Goal: Task Accomplishment & Management: Use online tool/utility

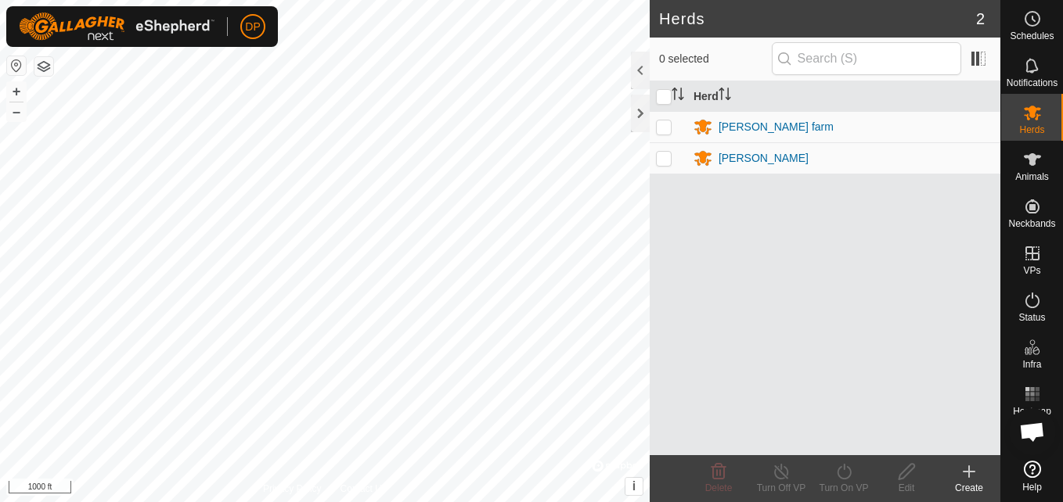
scroll to position [1629, 0]
click at [1041, 166] on icon at bounding box center [1032, 159] width 19 height 19
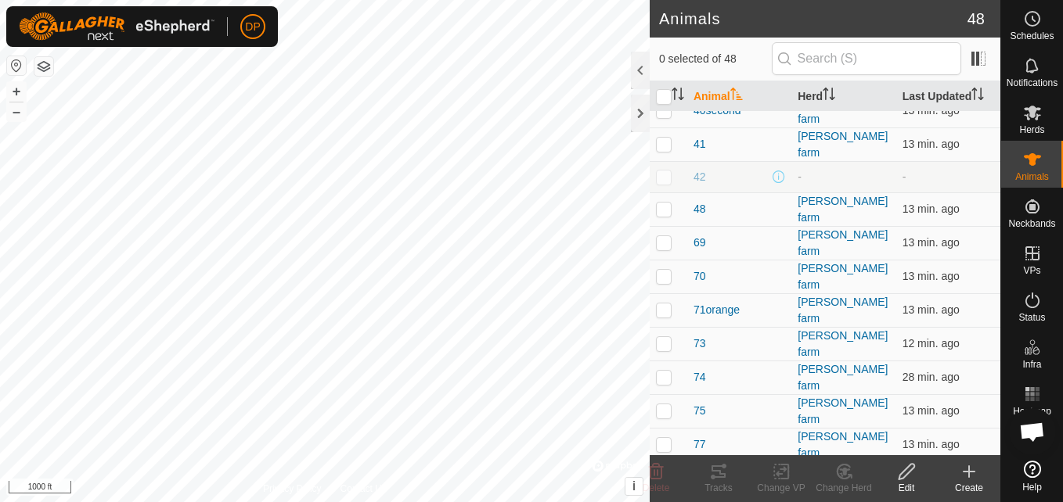
scroll to position [1159, 0]
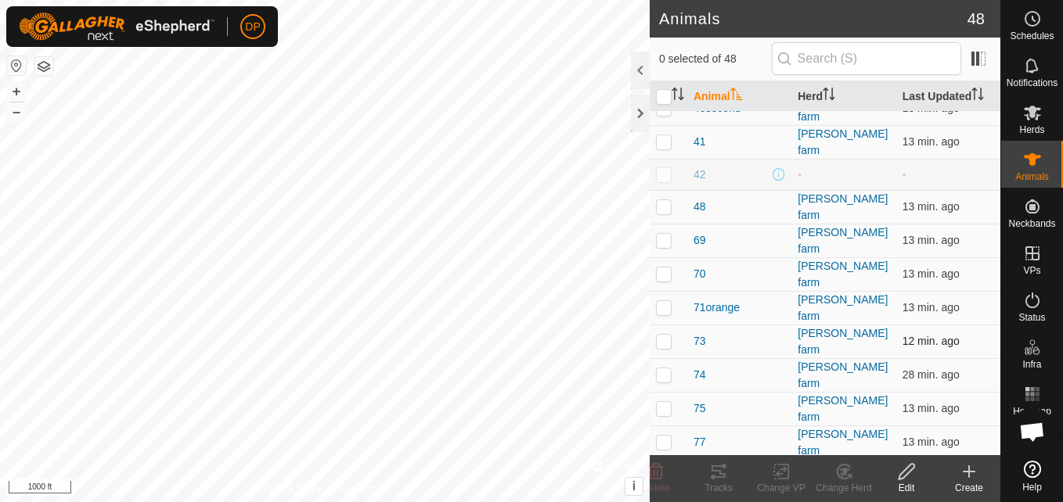
click at [661, 335] on p-checkbox at bounding box center [664, 341] width 16 height 13
click at [712, 470] on icon at bounding box center [718, 472] width 14 height 13
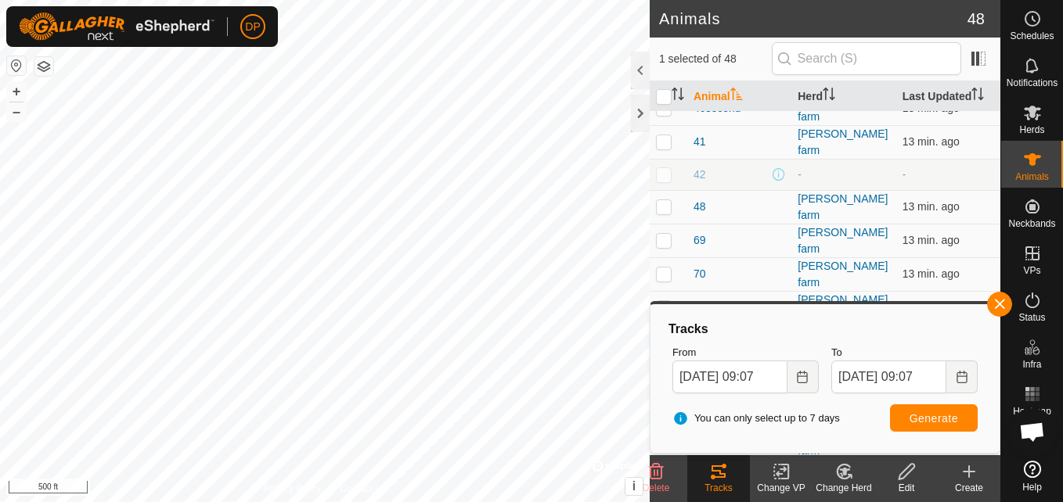
click at [632, 502] on html "DP Schedules Notifications Herds Animals Neckbands VPs Status Infra Heatmap Hel…" at bounding box center [531, 251] width 1063 height 502
click at [1001, 304] on button "button" at bounding box center [999, 304] width 25 height 25
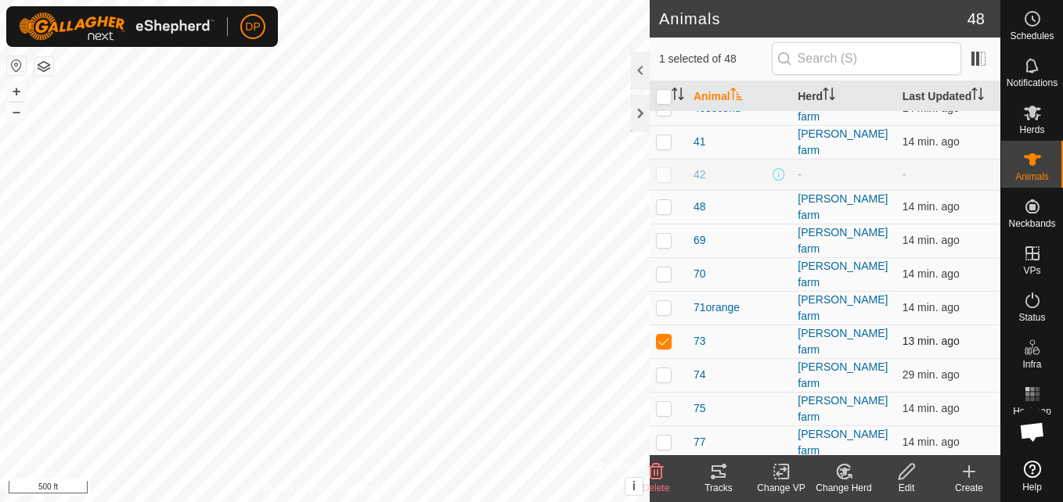
click at [659, 335] on p-checkbox at bounding box center [664, 341] width 16 height 13
checkbox input "false"
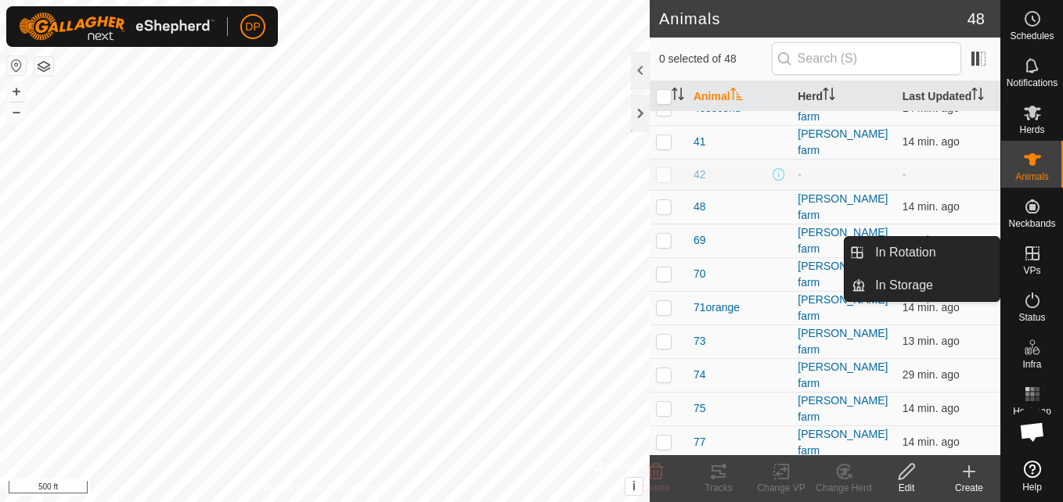
drag, startPoint x: 1002, startPoint y: 245, endPoint x: 1014, endPoint y: 247, distance: 12.6
click at [1014, 247] on div "VPs" at bounding box center [1032, 258] width 62 height 47
click at [976, 245] on link "In Rotation" at bounding box center [933, 252] width 134 height 31
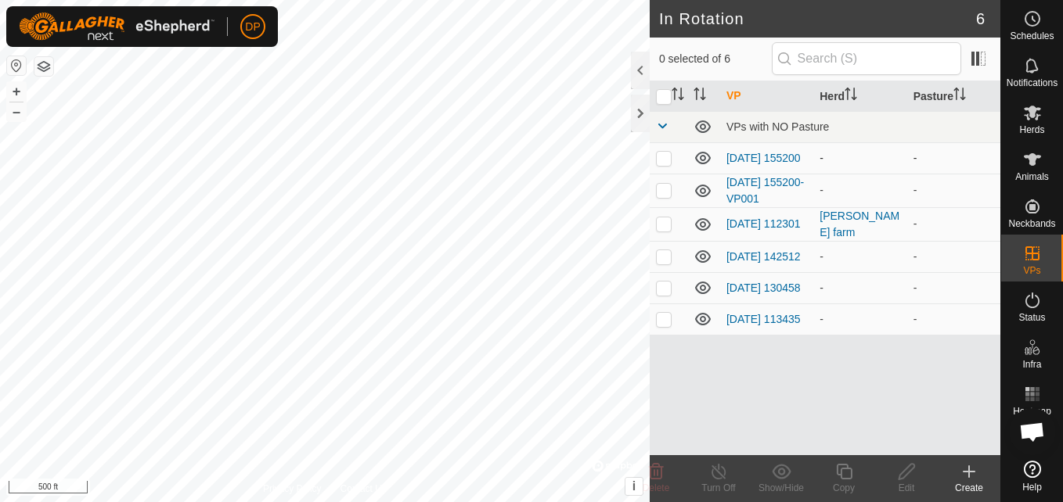
click at [708, 160] on icon at bounding box center [702, 158] width 19 height 19
click at [701, 193] on icon at bounding box center [702, 191] width 19 height 19
click at [705, 261] on icon at bounding box center [703, 256] width 16 height 13
click at [703, 329] on icon at bounding box center [702, 319] width 19 height 19
click at [708, 289] on icon at bounding box center [702, 288] width 19 height 19
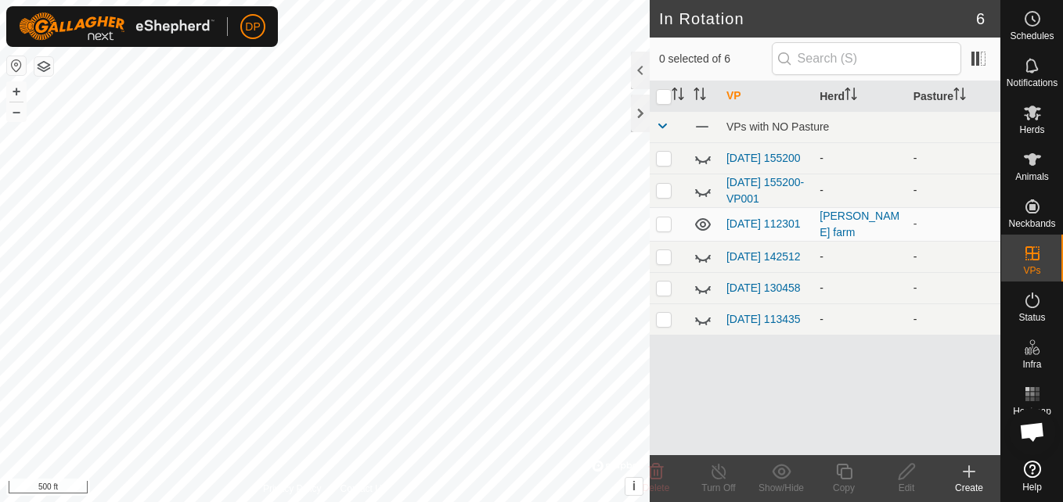
click at [708, 289] on icon at bounding box center [702, 288] width 19 height 19
click at [755, 287] on link "[DATE] 130458" at bounding box center [763, 288] width 74 height 13
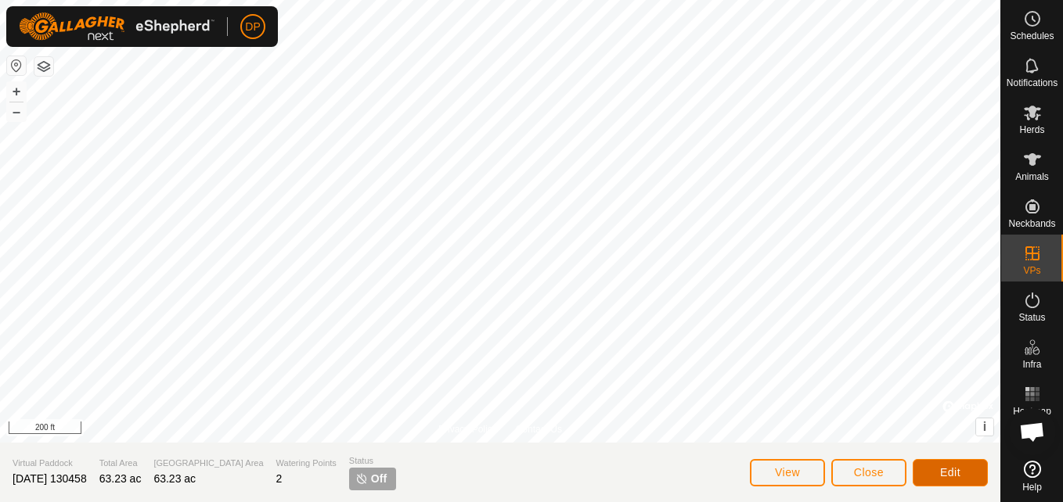
click at [956, 466] on span "Edit" at bounding box center [950, 472] width 20 height 13
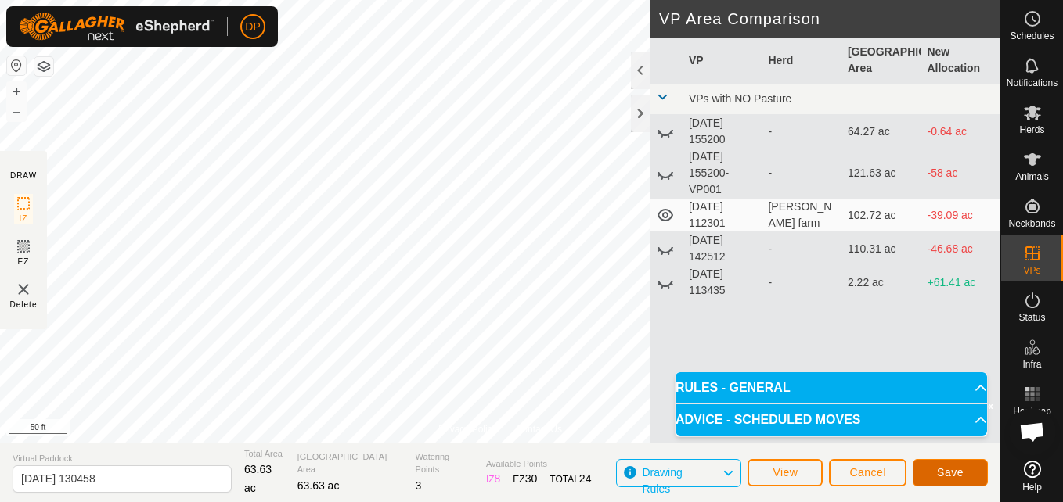
click at [936, 469] on button "Save" at bounding box center [950, 472] width 75 height 27
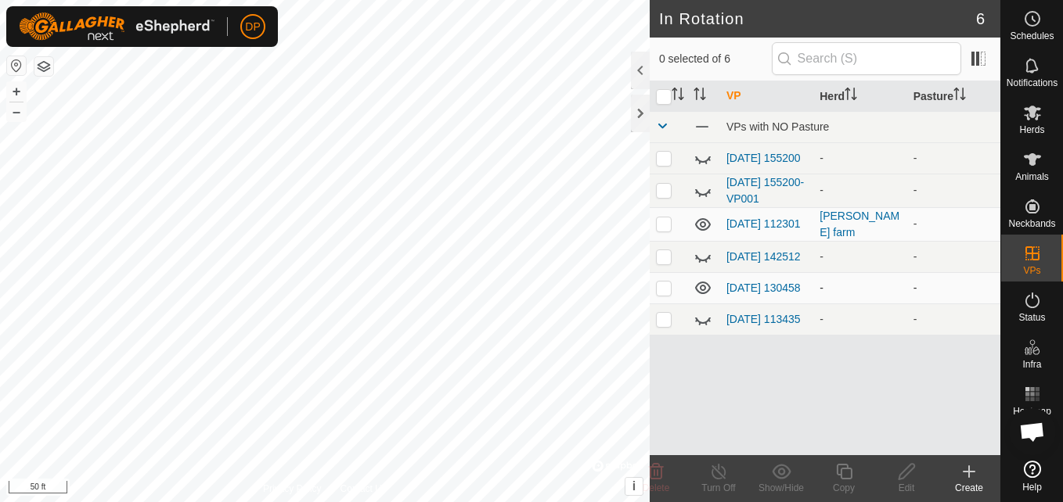
click at [704, 294] on icon at bounding box center [702, 288] width 19 height 19
